Goal: Browse casually

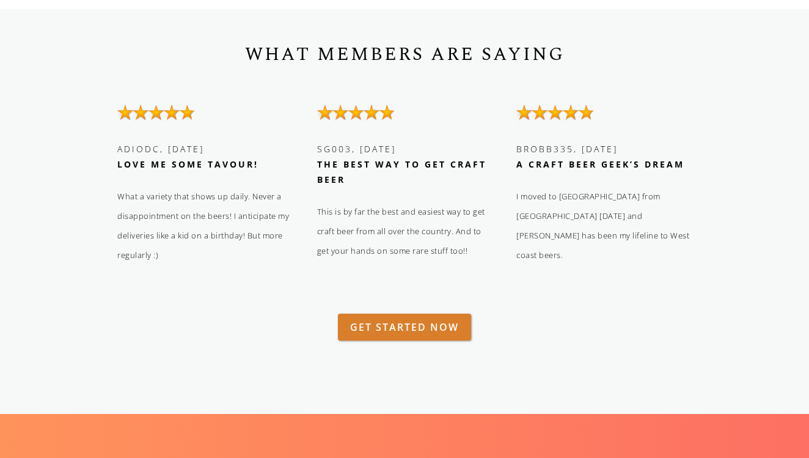
scroll to position [1717, 0]
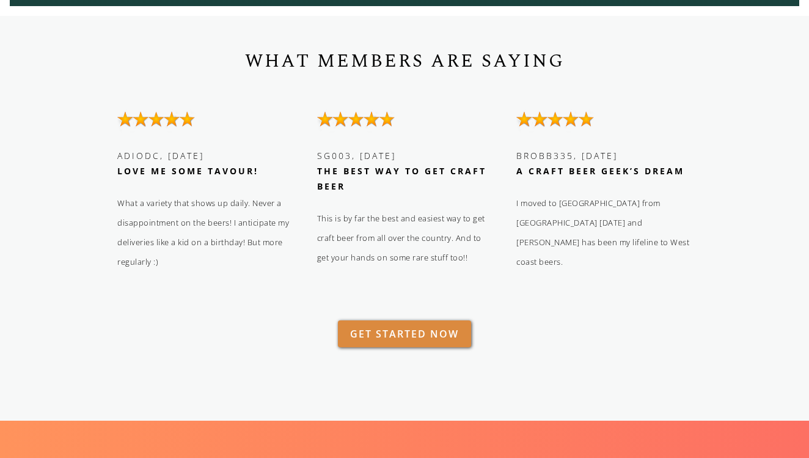
click at [387, 331] on link "GET STARTED NOW" at bounding box center [404, 333] width 133 height 27
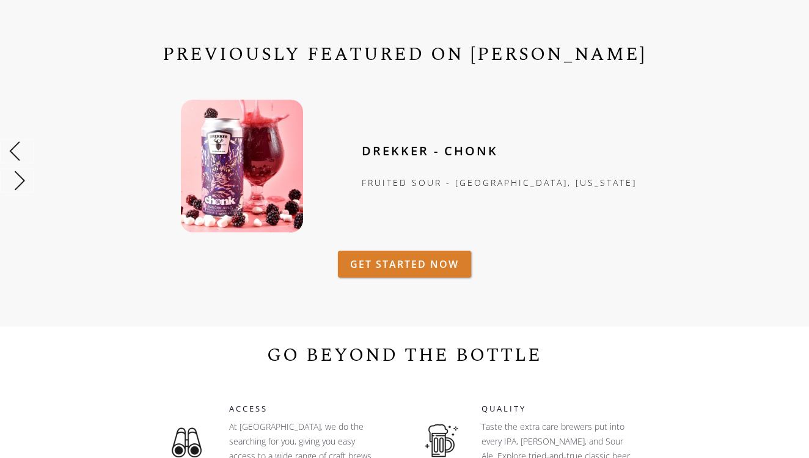
scroll to position [673, 0]
click at [16, 151] on img "previous slide" at bounding box center [17, 150] width 33 height 33
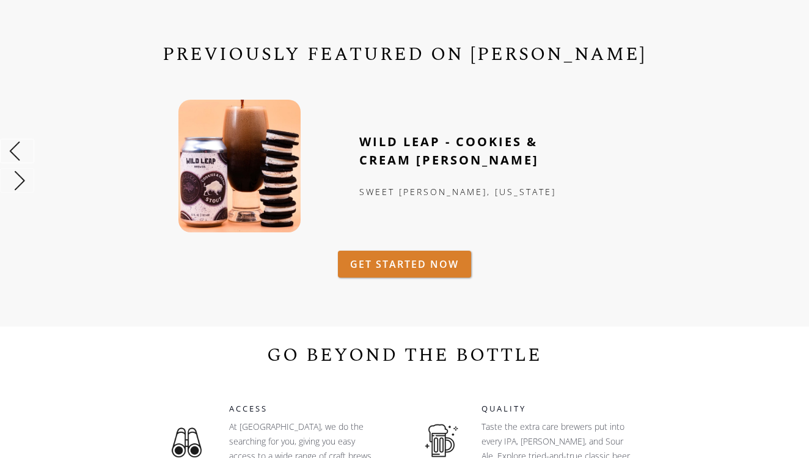
click at [16, 151] on img "previous slide" at bounding box center [17, 150] width 33 height 33
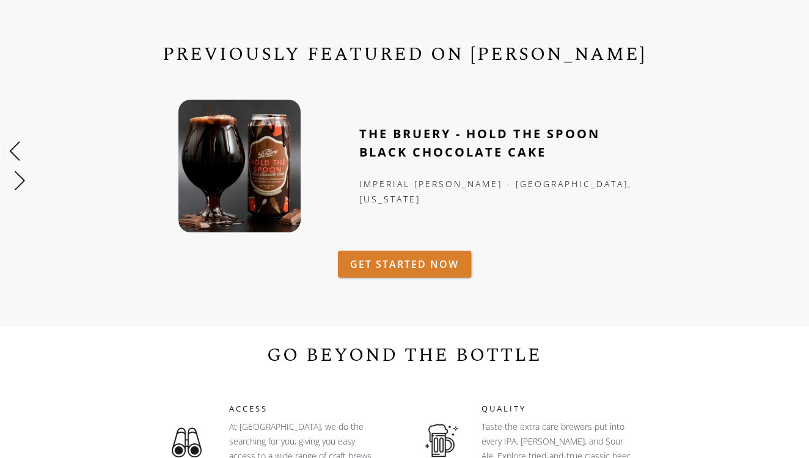
click at [16, 151] on img "previous slide" at bounding box center [17, 150] width 33 height 33
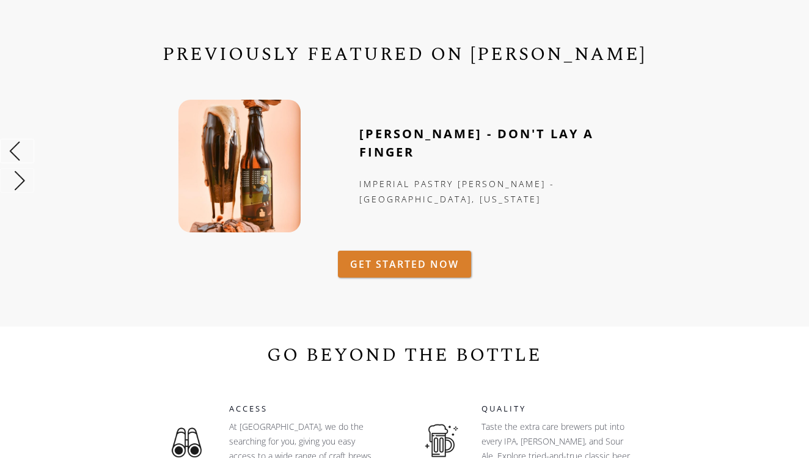
click at [16, 151] on img "previous slide" at bounding box center [17, 150] width 33 height 33
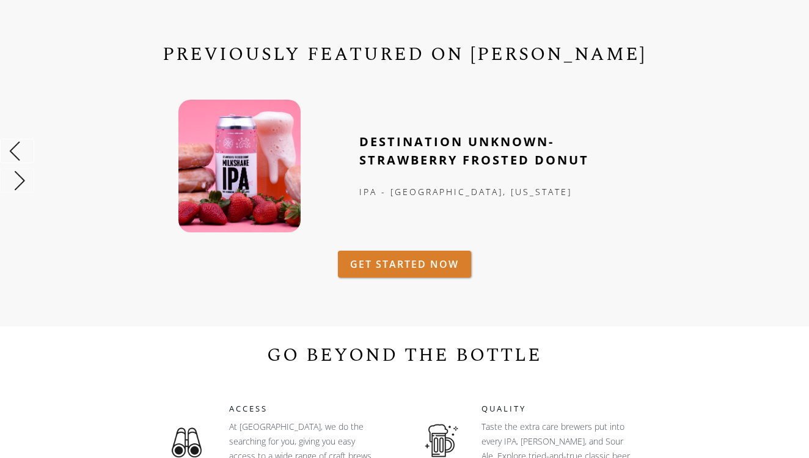
click at [16, 151] on img "previous slide" at bounding box center [17, 150] width 33 height 33
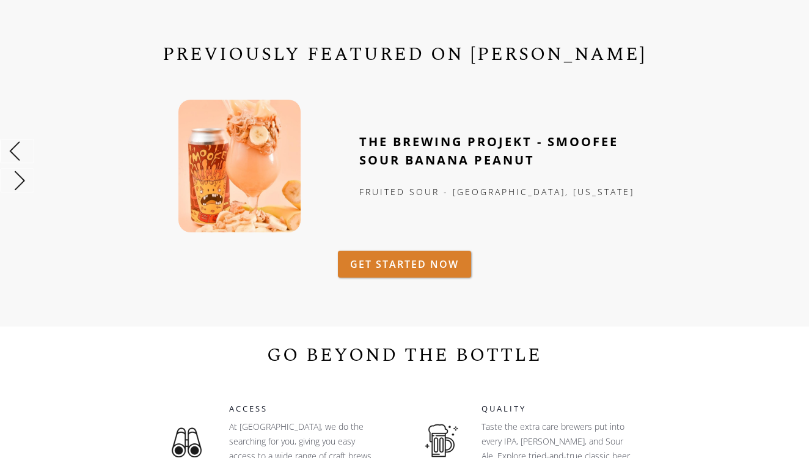
click at [16, 151] on img "previous slide" at bounding box center [17, 150] width 33 height 33
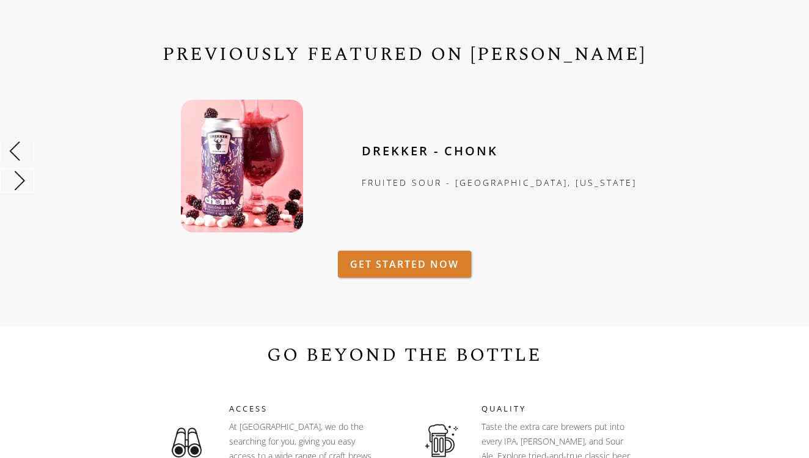
click at [22, 180] on img "next slide" at bounding box center [17, 180] width 33 height 33
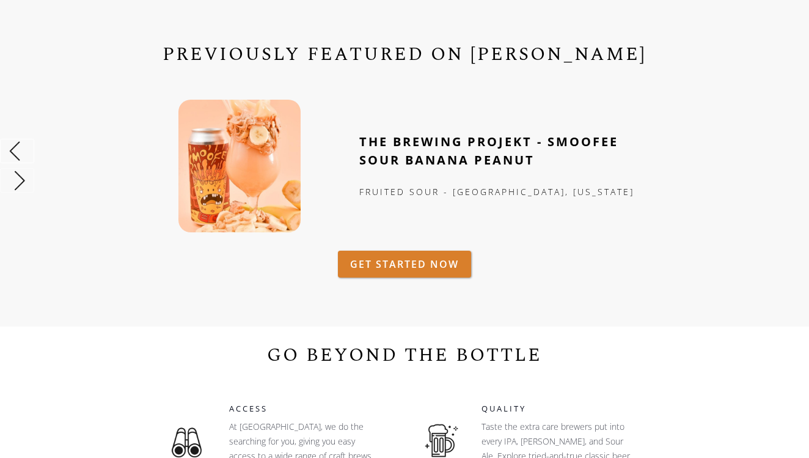
click at [15, 154] on img "previous slide" at bounding box center [17, 150] width 33 height 33
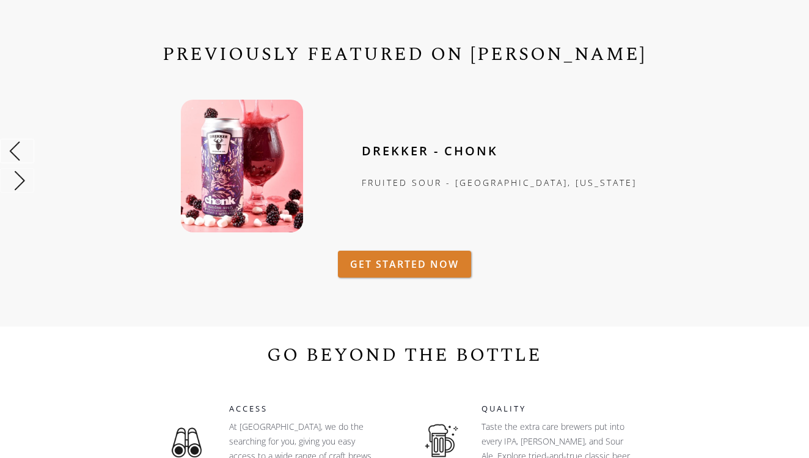
click at [15, 154] on img "previous slide" at bounding box center [17, 150] width 33 height 33
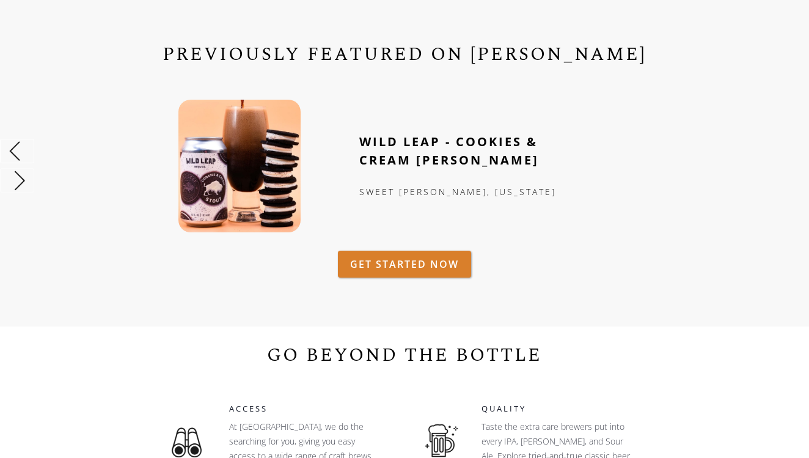
click at [15, 154] on img "previous slide" at bounding box center [17, 150] width 33 height 33
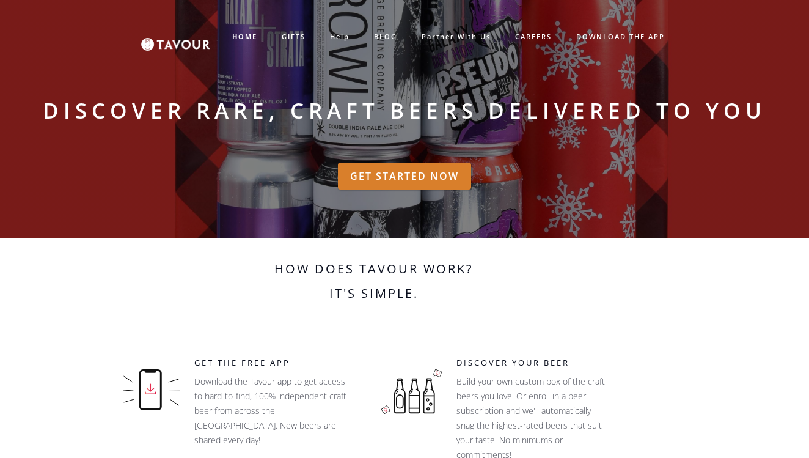
scroll to position [0, 0]
